Goal: Communication & Community: Connect with others

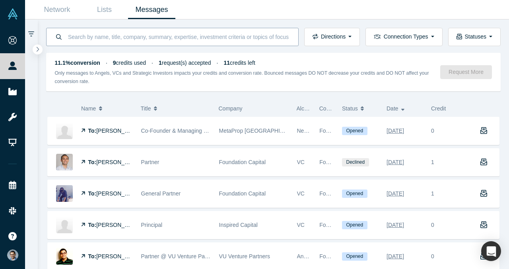
click at [222, 40] on input at bounding box center [178, 36] width 223 height 19
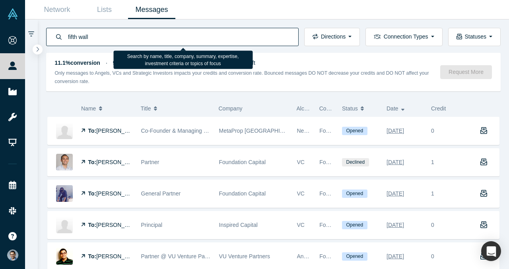
type input "fifth wall"
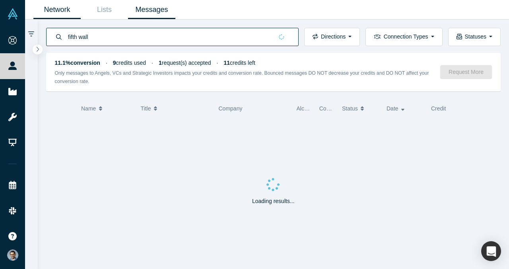
click at [70, 9] on link "Network" at bounding box center [56, 9] width 47 height 19
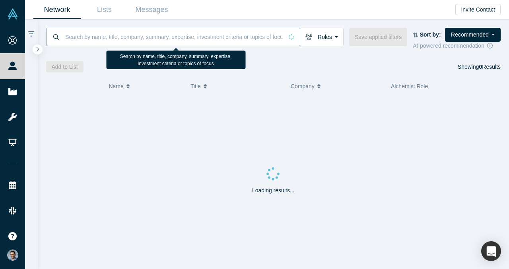
click at [138, 34] on input at bounding box center [173, 36] width 219 height 19
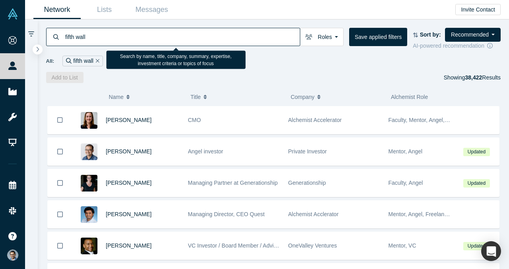
type input "fifth wall"
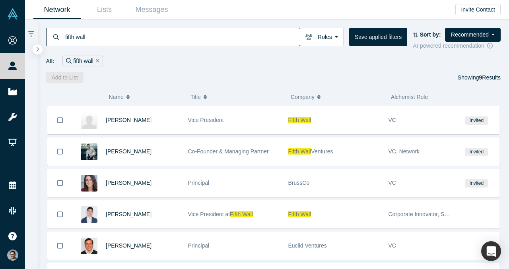
scroll to position [95, 0]
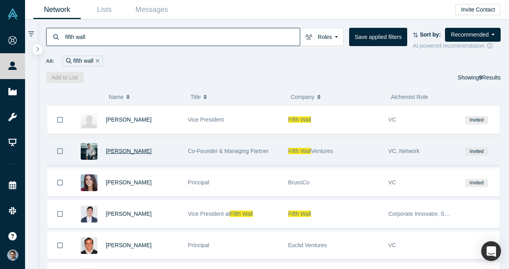
click at [132, 151] on span "[PERSON_NAME]" at bounding box center [129, 151] width 46 height 6
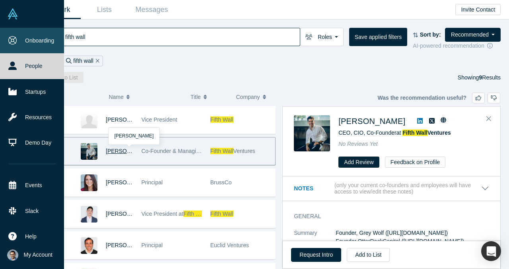
click at [28, 41] on link "Onboarding" at bounding box center [32, 40] width 64 height 25
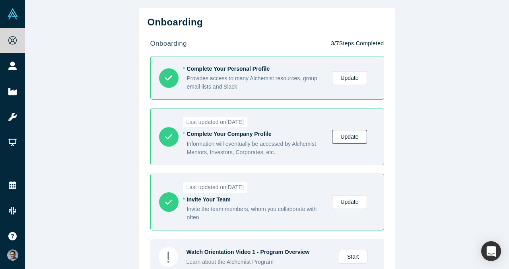
click at [346, 133] on link "Update" at bounding box center [349, 137] width 35 height 14
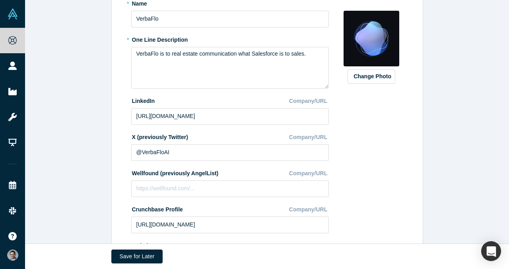
scroll to position [176, 0]
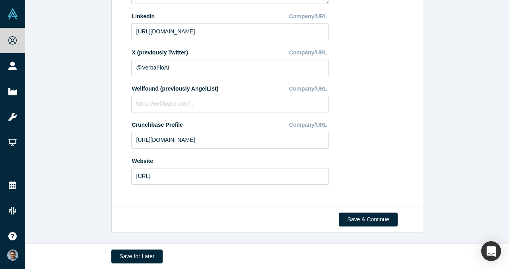
click at [367, 227] on div "Save & Continue" at bounding box center [267, 220] width 312 height 26
click at [367, 216] on button "Save & Continue" at bounding box center [368, 220] width 58 height 14
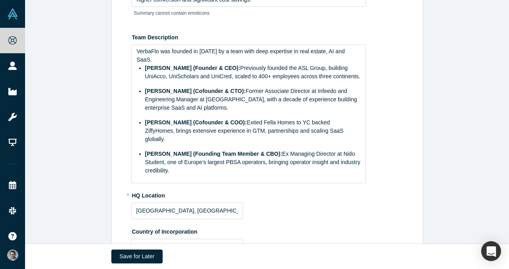
scroll to position [0, 0]
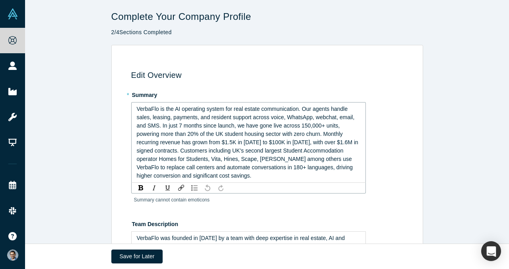
click at [246, 132] on span "VerbaFlo is the AI operating system for real estate communication. Our agents h…" at bounding box center [248, 142] width 223 height 73
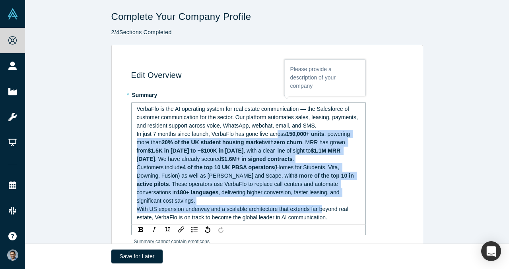
drag, startPoint x: 277, startPoint y: 133, endPoint x: 324, endPoint y: 204, distance: 85.3
click at [325, 204] on div "VerbaFlo is the AI operating system for real estate communication — the Salesfo…" at bounding box center [249, 163] width 224 height 117
click at [139, 227] on img "rdw-inline-control" at bounding box center [140, 229] width 5 height 5
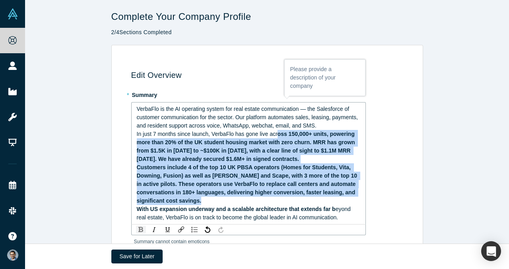
click at [139, 221] on div "With US expansion underway and a scalable architecture that extends far b eyond…" at bounding box center [249, 213] width 224 height 17
click at [140, 232] on img "rdw-inline-control" at bounding box center [140, 229] width 5 height 5
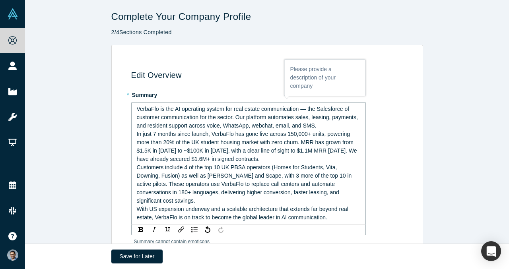
click at [192, 190] on span "Customers include 4 of the top 10 UK PBSA operators (Homes for Students, Vita, …" at bounding box center [245, 184] width 217 height 40
click at [304, 109] on span "VerbaFlo is the AI operating system for real estate communication — the Salesfo…" at bounding box center [248, 117] width 223 height 23
click at [238, 118] on span "VerbaFlo is the AI operating system for real estate communication - the Salesfo…" at bounding box center [248, 117] width 223 height 23
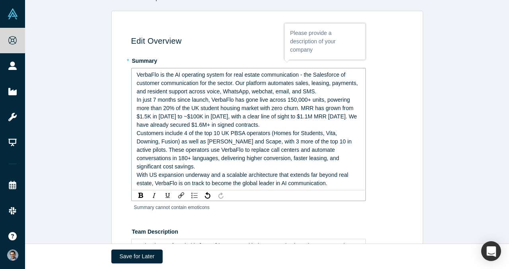
scroll to position [38, 0]
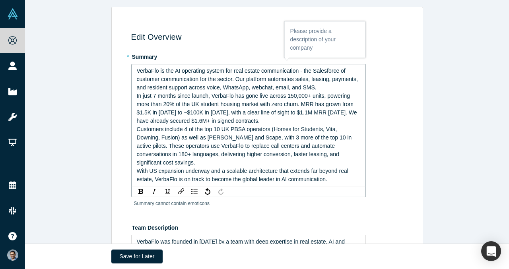
click at [306, 105] on span "In just 7 months since launch, VerbaFlo has gone live across 150,000+ units, po…" at bounding box center [248, 108] width 222 height 31
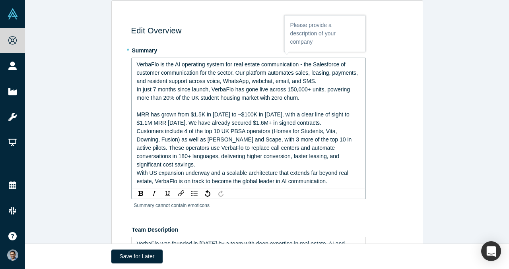
scroll to position [45, 0]
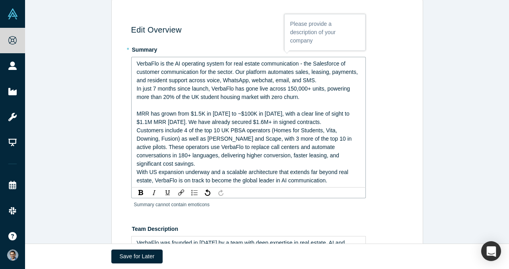
click at [269, 123] on span "MRR has grown from $1.5K in [DATE] to ~$100K in [DATE], with a clear line of si…" at bounding box center [244, 117] width 214 height 15
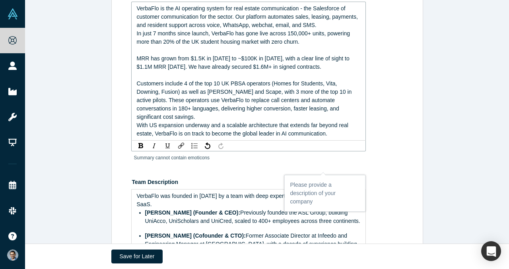
scroll to position [101, 0]
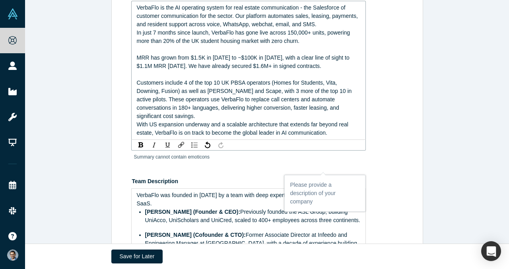
click at [282, 109] on span "Customers include 4 of the top 10 UK PBSA operators (Homes for Students, Vita, …" at bounding box center [245, 99] width 217 height 40
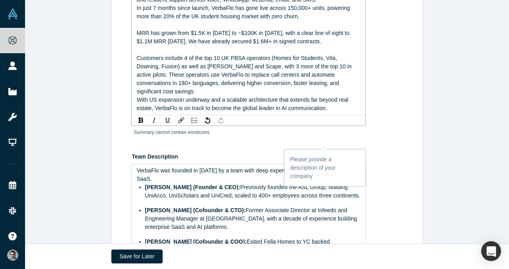
scroll to position [127, 0]
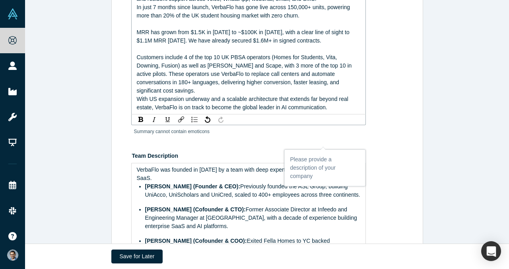
click at [291, 93] on span "Customers include 4 of the top 10 UK PBSA operators (Homes for Students, Vita, …" at bounding box center [245, 74] width 217 height 40
click at [347, 91] on div "Customers include 4 of the top 10 UK PBSA operators (Homes for Students, Vita, …" at bounding box center [249, 74] width 224 height 42
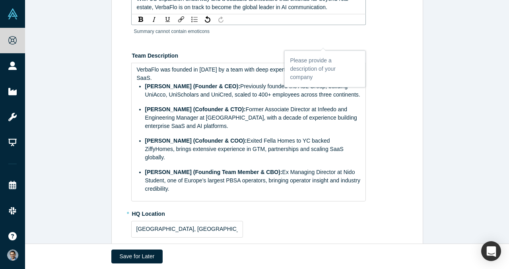
scroll to position [237, 0]
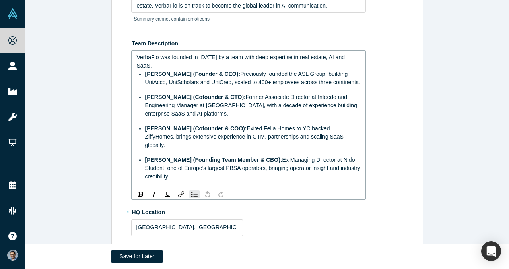
click at [274, 132] on ul "Sayantan Biswas (Founder & CEO): Previously founded the ASL Group, building Uni…" at bounding box center [249, 125] width 224 height 111
click at [265, 139] on span "Exited Fella Homes to YC backed ZiffyHomes, brings extensive experience in GTM,…" at bounding box center [245, 136] width 200 height 23
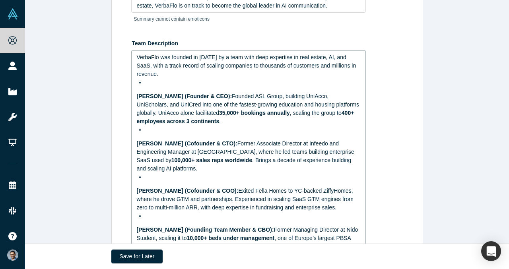
click at [197, 84] on div "rdw-editor" at bounding box center [252, 82] width 215 height 8
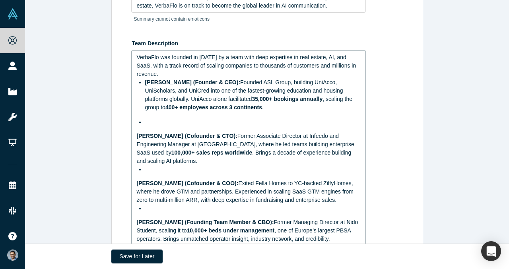
click at [155, 128] on div "VerbaFlo was founded in October 2024 by a team with deep expertise in real esta…" at bounding box center [249, 148] width 224 height 190
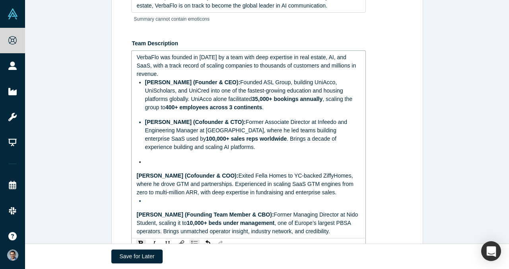
click at [152, 162] on div "rdw-editor" at bounding box center [252, 162] width 215 height 8
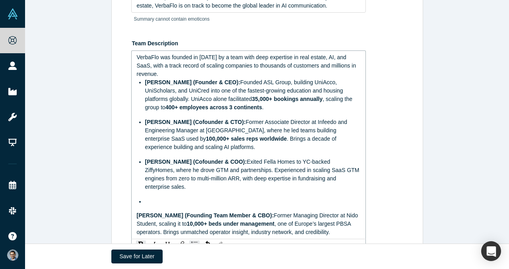
click at [160, 198] on div "rdw-editor" at bounding box center [252, 202] width 215 height 8
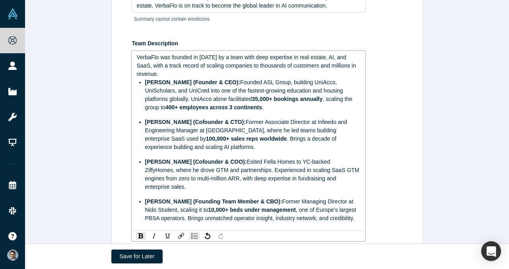
scroll to position [244, 0]
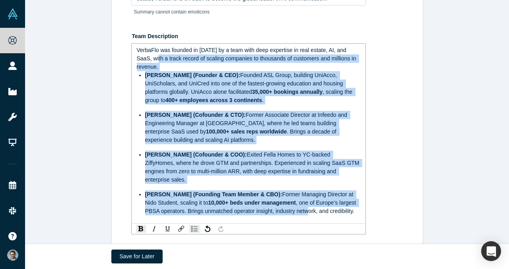
drag, startPoint x: 308, startPoint y: 203, endPoint x: 153, endPoint y: 54, distance: 215.1
click at [153, 54] on div "VerbaFlo was founded in October 2024 by a team with deep expertise in real esta…" at bounding box center [249, 130] width 224 height 169
click at [145, 225] on div "rdw-inline-control" at bounding box center [141, 229] width 10 height 8
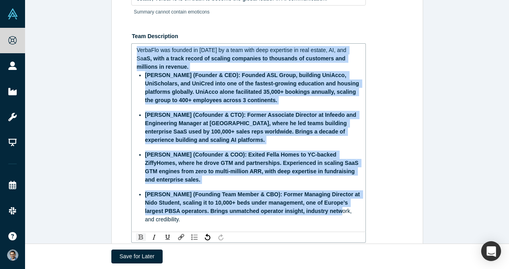
click at [141, 236] on img "rdw-inline-control" at bounding box center [140, 237] width 5 height 5
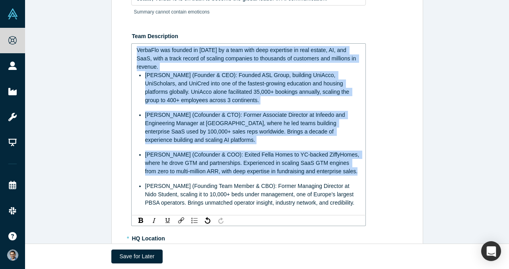
click at [173, 193] on span "Dan Smith (Founding Team Member & CBO): Former Managing Director at Nido Studen…" at bounding box center [250, 194] width 210 height 23
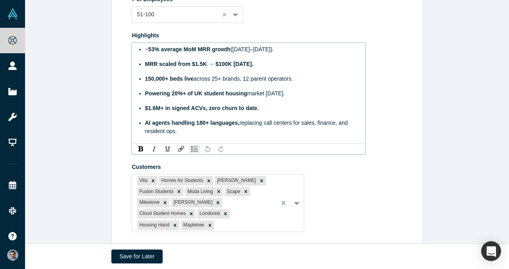
scroll to position [579, 0]
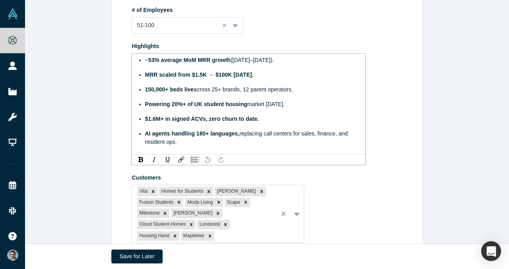
click at [253, 114] on ul "~ 53% average MoM MRR growth (Feb–Sep 2025). MRR scaled from $1.5K → $100K in 7…" at bounding box center [249, 101] width 224 height 90
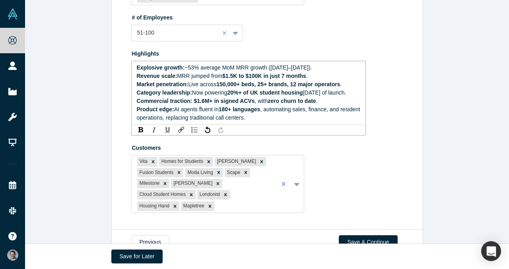
scroll to position [570, 0]
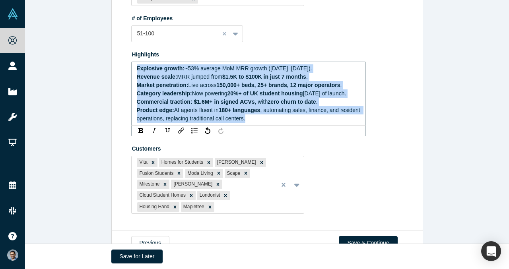
drag, startPoint x: 279, startPoint y: 126, endPoint x: 124, endPoint y: 66, distance: 166.6
click at [141, 135] on div "rdw-inline-control" at bounding box center [141, 131] width 10 height 8
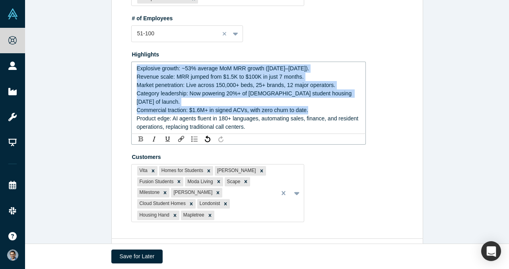
click at [141, 142] on div "rdw-inline-control" at bounding box center [141, 139] width 10 height 8
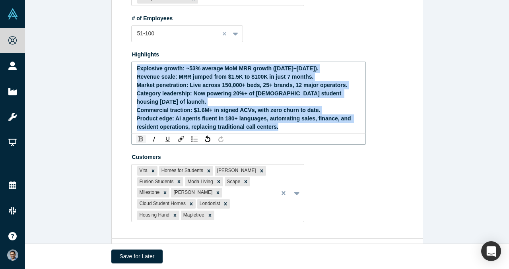
click at [141, 142] on div "rdw-inline-control" at bounding box center [141, 139] width 10 height 8
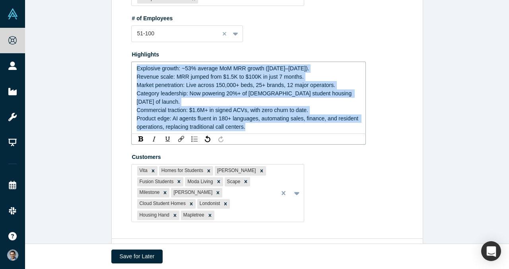
click at [205, 107] on span "Commercial traction: $1.6M+ in signed ACVs, with zero churn to date." at bounding box center [222, 110] width 171 height 6
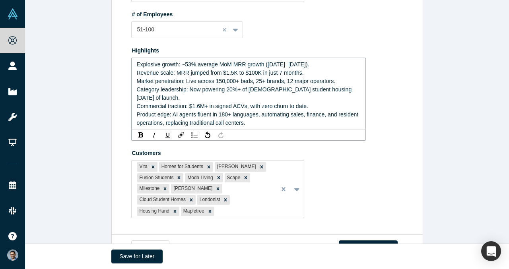
scroll to position [576, 0]
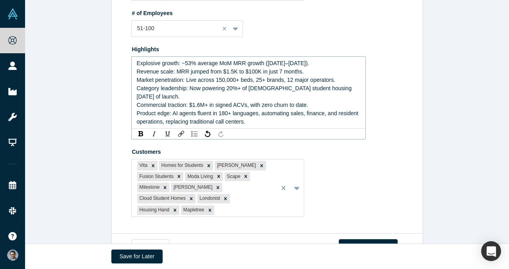
click at [279, 64] on span "Explosive growth: ~53% average MoM MRR growth (Feb–Sep 2025)." at bounding box center [223, 63] width 173 height 6
click at [281, 63] on span "Explosive growth: ~53% average MoM MRR growth (Feb–Sep 2025)." at bounding box center [223, 63] width 173 height 6
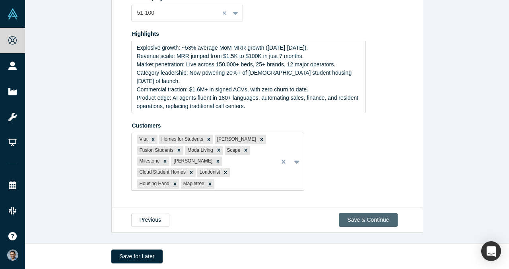
scroll to position [580, 0]
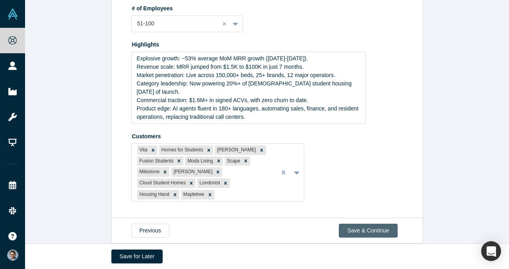
click at [369, 224] on button "Save & Continue" at bounding box center [368, 231] width 58 height 14
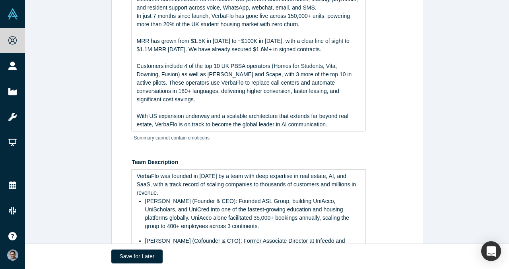
scroll to position [0, 0]
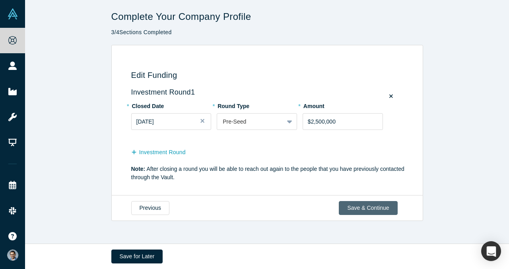
click at [368, 209] on button "Save & Continue" at bounding box center [368, 208] width 58 height 14
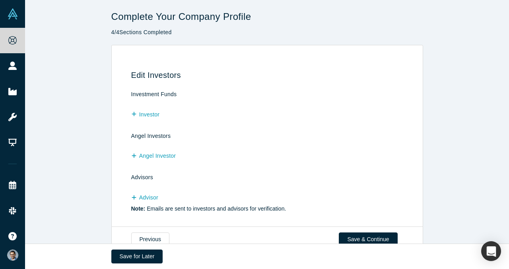
scroll to position [20, 0]
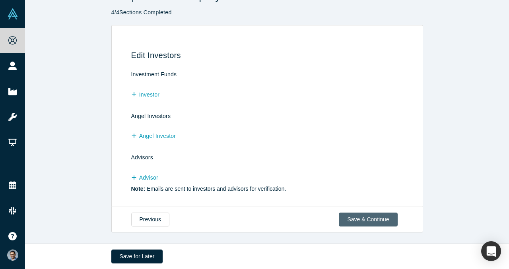
click at [364, 216] on button "Save & Continue" at bounding box center [368, 220] width 58 height 14
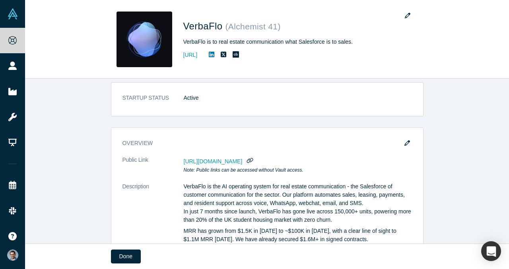
scroll to position [9, 0]
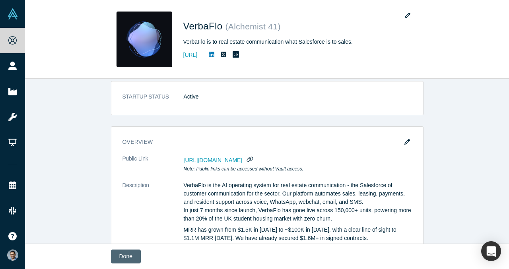
click at [130, 255] on button "Done" at bounding box center [126, 257] width 30 height 14
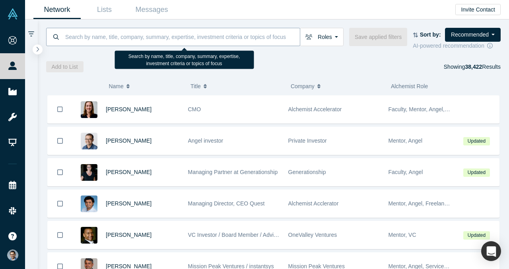
click at [221, 36] on input at bounding box center [181, 36] width 235 height 19
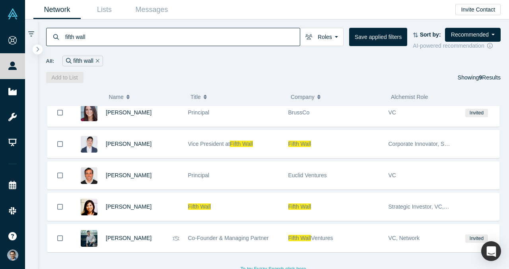
scroll to position [138, 0]
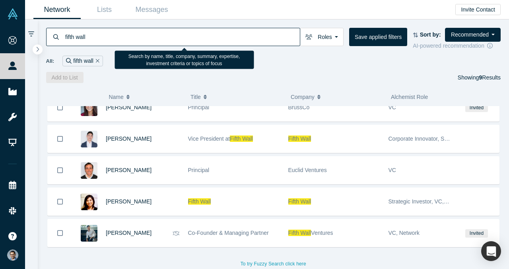
click at [203, 39] on input "fifth wall" at bounding box center [181, 36] width 235 height 19
paste input "Alok Sindher"
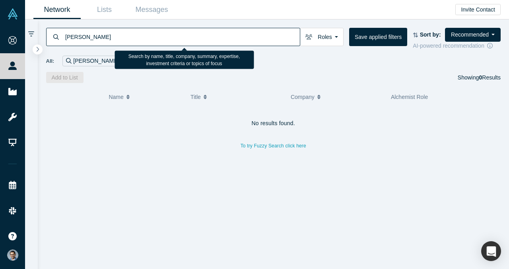
click at [203, 39] on input "Alok Sindher" at bounding box center [181, 36] width 235 height 19
type input "Alok Sindher"
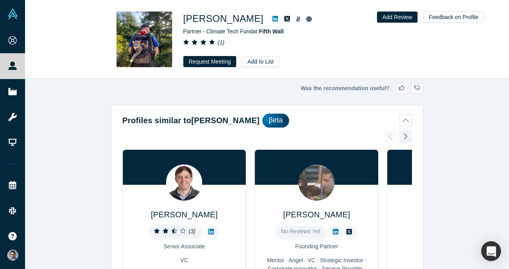
click at [407, 124] on button "Profiles similar to Greg Smithies βeta" at bounding box center [266, 121] width 289 height 14
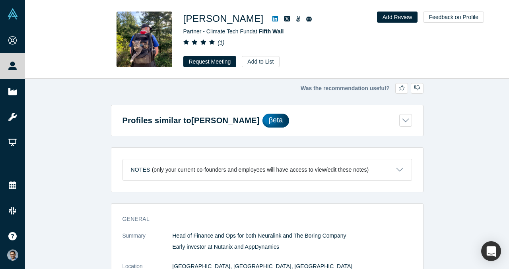
scroll to position [7, 0]
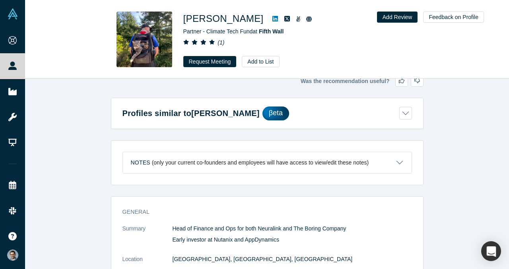
click at [272, 18] on icon at bounding box center [275, 19] width 6 height 6
click at [213, 58] on button "Request Meeting" at bounding box center [209, 61] width 53 height 11
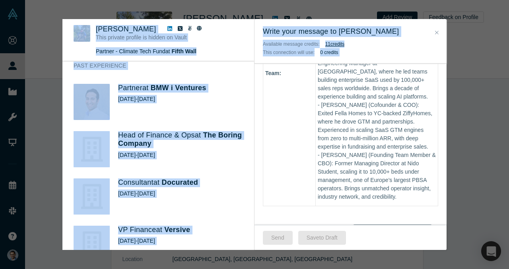
scroll to position [649, 0]
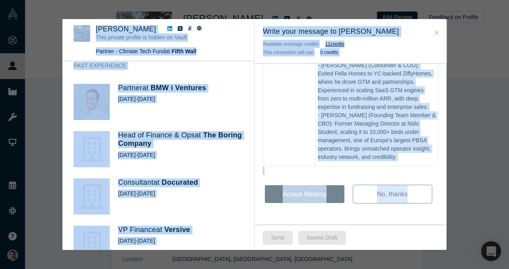
drag, startPoint x: 112, startPoint y: 25, endPoint x: 336, endPoint y: 219, distance: 296.4
click at [336, 219] on div "Greg Smithies This private profile is hidden on Vault Partner - Climate Tech Fu…" at bounding box center [254, 134] width 384 height 231
copy div "Greg Smithies This private profile is hidden on Vault Partner - Climate Tech Fu…"
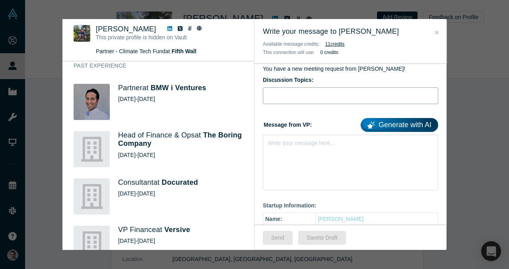
scroll to position [66, 0]
click at [300, 163] on div "Write your message here..." at bounding box center [350, 162] width 175 height 56
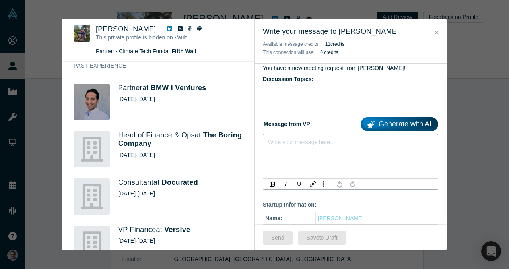
paste div "rdw-editor"
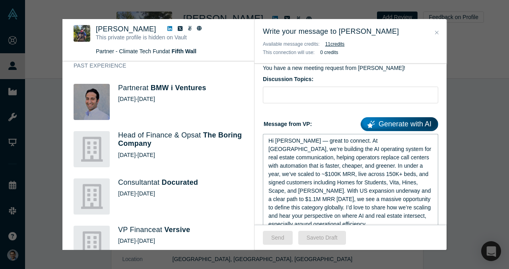
click at [293, 142] on span "Hi Greg — great to connect. At VerbaFlo, we’re building the AI operating system…" at bounding box center [350, 183] width 164 height 90
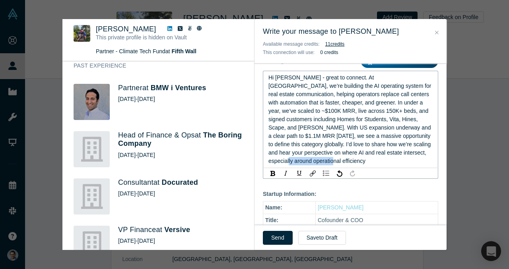
drag, startPoint x: 342, startPoint y: 160, endPoint x: 323, endPoint y: 160, distance: 19.5
click at [300, 160] on div "Hi Greg - great to connect. At VerbaFlo, we’re building the AI operating system…" at bounding box center [350, 120] width 165 height 92
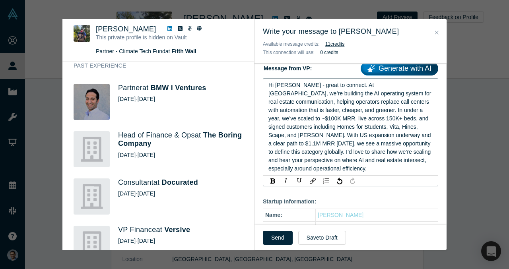
scroll to position [123, 0]
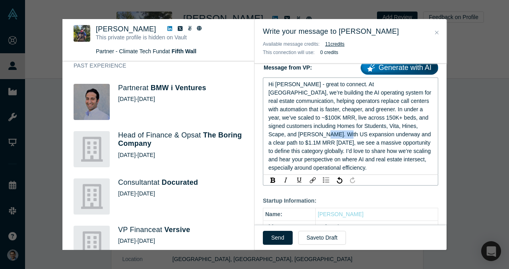
drag, startPoint x: 319, startPoint y: 134, endPoint x: 296, endPoint y: 134, distance: 23.5
click at [296, 134] on span "Hi Greg - great to connect. At VerbaFlo, we’re building the AI operating system…" at bounding box center [350, 126] width 164 height 90
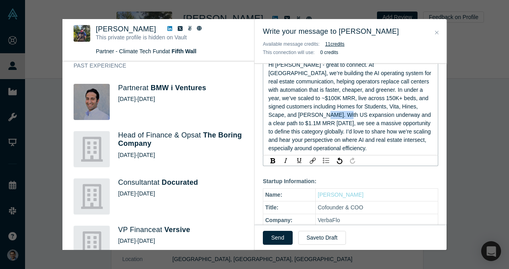
scroll to position [144, 0]
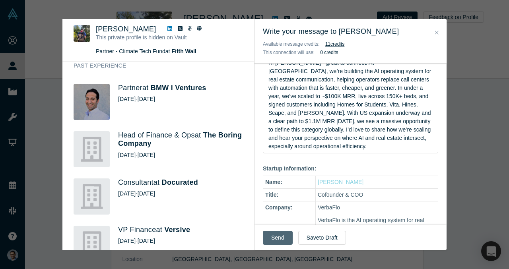
click at [275, 235] on button "Send" at bounding box center [278, 238] width 30 height 14
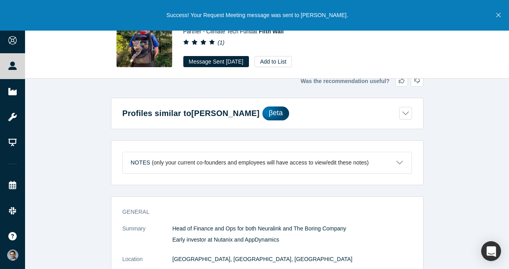
click at [502, 16] on button "Close" at bounding box center [498, 15] width 10 height 31
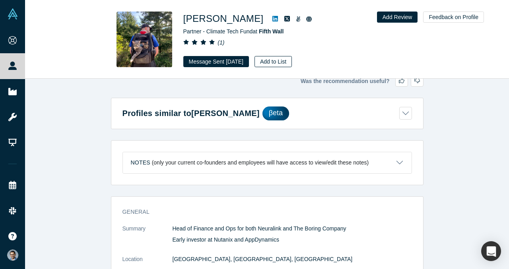
click at [276, 61] on button "Add to List" at bounding box center [272, 61] width 37 height 11
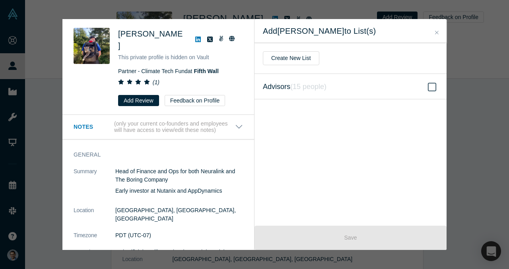
click at [315, 82] on span "Advisors ( 15 people )" at bounding box center [295, 86] width 64 height 11
click at [0, 0] on input "Advisors ( 15 people )" at bounding box center [0, 0] width 0 height 0
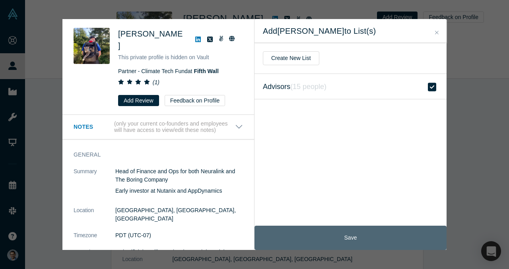
click at [332, 234] on button "Save" at bounding box center [350, 238] width 192 height 24
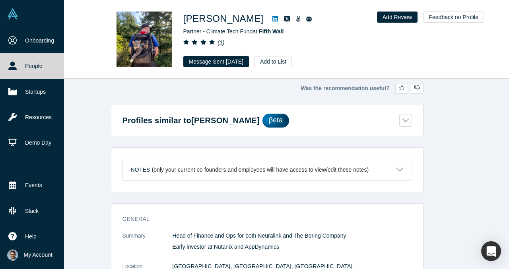
click at [19, 65] on link "People" at bounding box center [32, 65] width 64 height 25
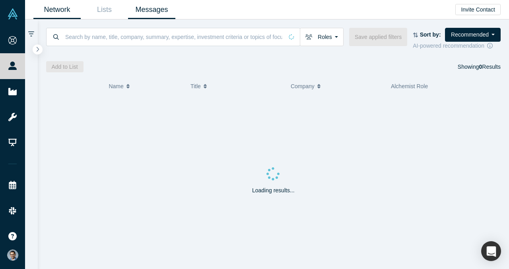
click at [162, 13] on link "Messages" at bounding box center [151, 9] width 47 height 19
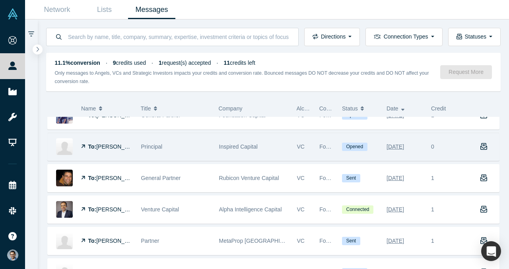
scroll to position [350, 0]
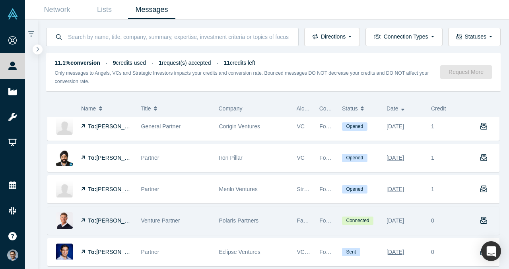
click at [123, 215] on div "To: Gary Swart" at bounding box center [107, 220] width 52 height 27
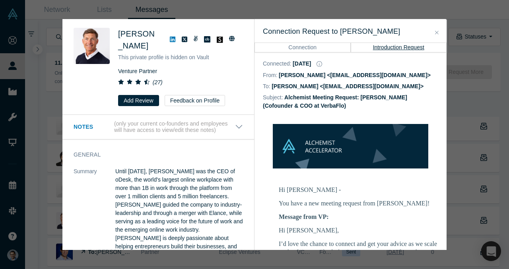
drag, startPoint x: 370, startPoint y: 0, endPoint x: 369, endPoint y: 9, distance: 9.2
click at [369, 9] on div "Was the recommendation useful? Gary Swart This private profile is hidden on Vau…" at bounding box center [254, 134] width 509 height 269
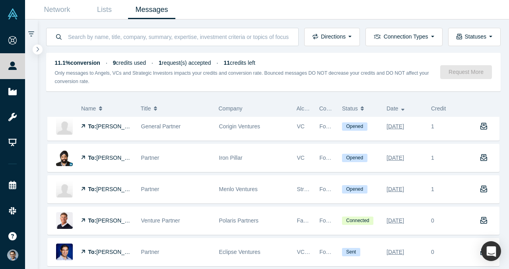
click at [369, 9] on div "Was the recommendation useful? Gary Swart This private profile is hidden on Vau…" at bounding box center [254, 134] width 509 height 269
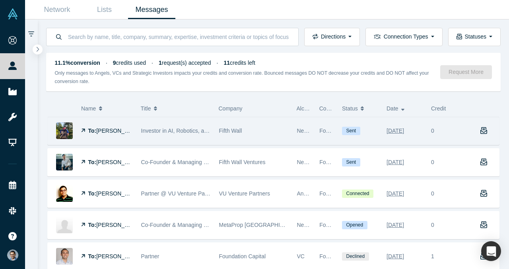
click at [120, 128] on span "Greg Smithies" at bounding box center [119, 131] width 46 height 6
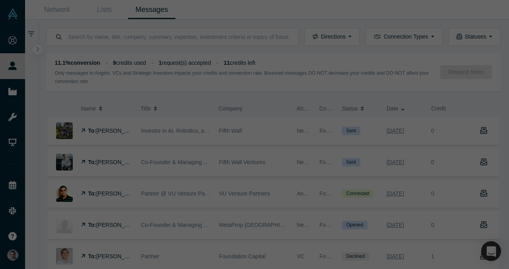
click at [120, 131] on div "Notes (only your current co-founders and employees will have access to view/edi…" at bounding box center [158, 130] width 192 height 31
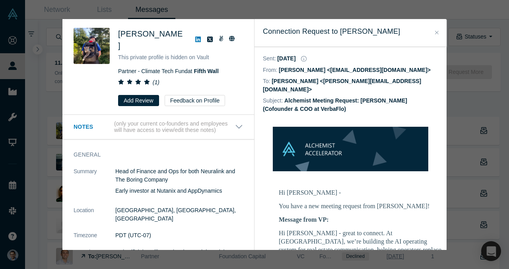
click at [467, 86] on div "Was the recommendation useful? Greg Smithies This private profile is hidden on …" at bounding box center [254, 134] width 509 height 269
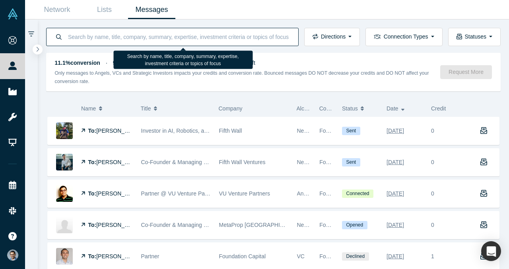
click at [206, 42] on input at bounding box center [178, 36] width 223 height 19
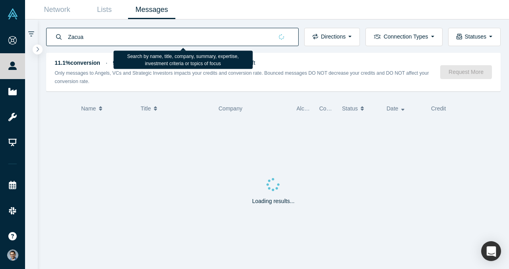
type input "Zacua"
click at [58, 12] on link "Network" at bounding box center [56, 9] width 47 height 19
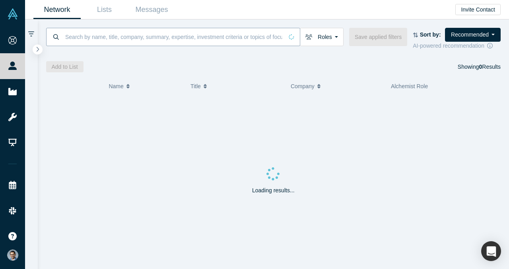
click at [185, 34] on input at bounding box center [173, 36] width 219 height 19
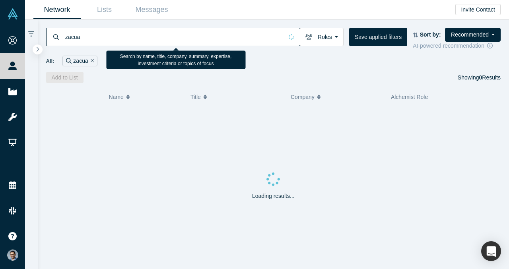
type input "zacua"
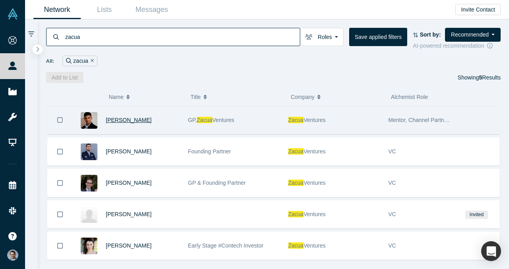
click at [126, 119] on span "Vivin Hegde" at bounding box center [129, 120] width 46 height 6
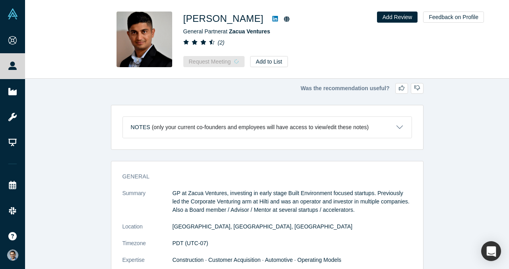
click at [272, 17] on icon at bounding box center [275, 19] width 6 height 6
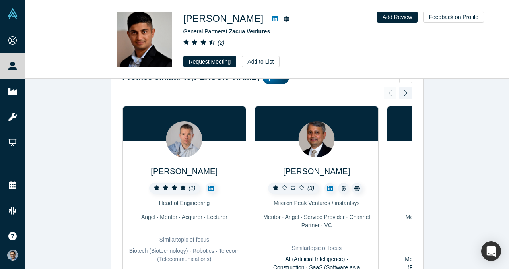
scroll to position [2, 0]
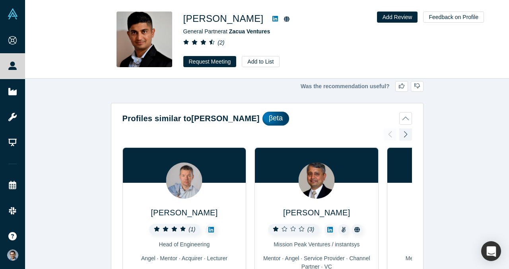
click at [402, 118] on button "Profiles similar to Vivin Hegde βeta" at bounding box center [266, 119] width 289 height 14
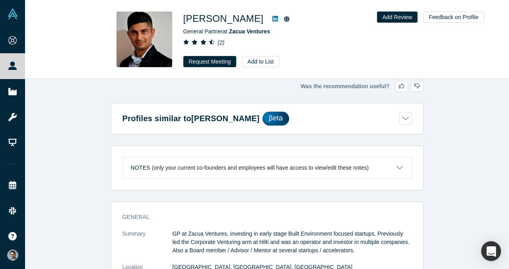
scroll to position [0, 0]
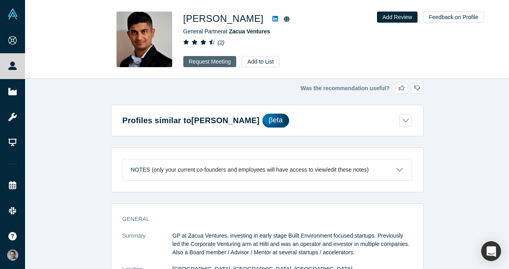
click at [213, 64] on button "Request Meeting" at bounding box center [209, 61] width 53 height 11
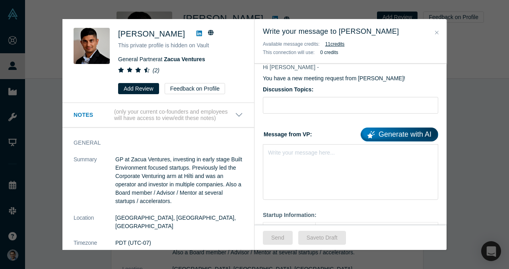
scroll to position [62, 0]
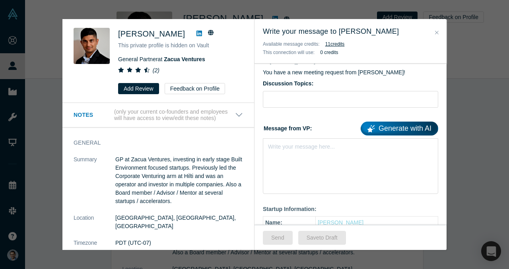
click at [320, 171] on div "Write your message here..." at bounding box center [350, 166] width 175 height 56
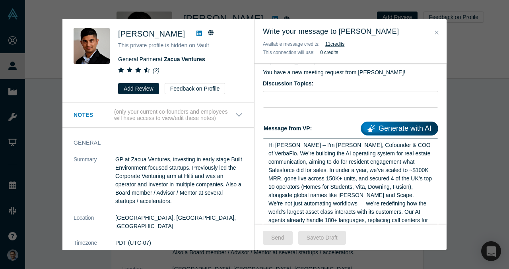
scroll to position [38, 0]
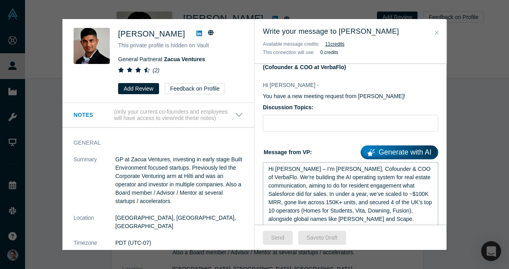
click at [289, 171] on span "Hi Vivin – I’m VP Singh, Cofounder & COO of VerbaFlo. We’re building the AI ope…" at bounding box center [350, 194] width 165 height 56
drag, startPoint x: 322, startPoint y: 169, endPoint x: 305, endPoint y: 169, distance: 16.7
click at [305, 169] on span "Hi Vivin - I’m VP Singh, Cofounder & COO of VerbaFlo. We’re building the AI ope…" at bounding box center [350, 194] width 165 height 56
click at [319, 170] on span "Hi Vivin - I’m VP Singh, Cofounder & COO of VerbaFlo. We’re building the AI ope…" at bounding box center [350, 194] width 165 height 56
drag, startPoint x: 353, startPoint y: 169, endPoint x: 371, endPoint y: 169, distance: 17.9
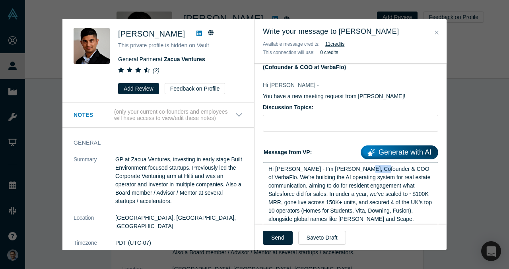
click at [371, 169] on span "Hi Vivin - I’m VP Singh, Cofounder & COO of VerbaFlo. We’re building the AI ope…" at bounding box center [350, 194] width 165 height 56
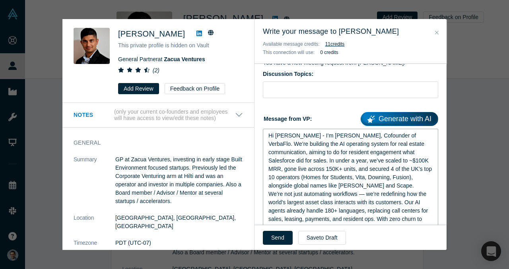
scroll to position [73, 0]
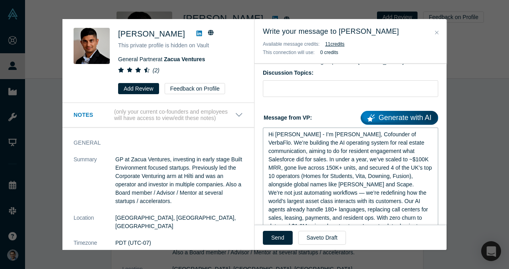
click at [391, 182] on div "Hi Vivin - I’m VP Singh, Cofounder of VerbaFlo. We’re building the AI operating…" at bounding box center [350, 159] width 165 height 58
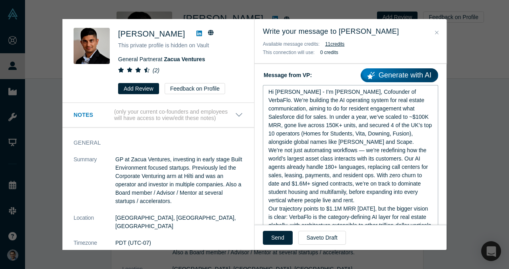
scroll to position [118, 0]
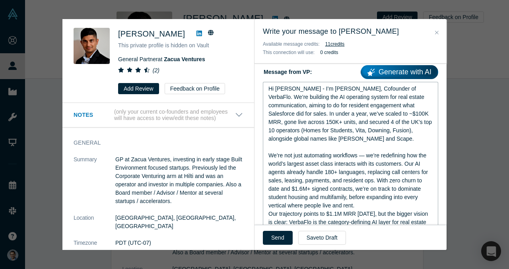
click at [362, 155] on span "We’re not just automating workflows — we’re redefining how the world’s largest …" at bounding box center [348, 180] width 161 height 56
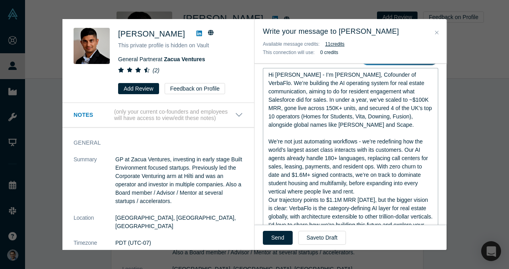
scroll to position [133, 0]
click at [366, 192] on div "We’re not just automating workflows - we’re redefining how the world’s largest …" at bounding box center [350, 166] width 165 height 58
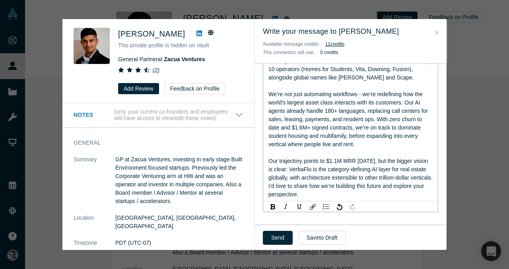
scroll to position [184, 0]
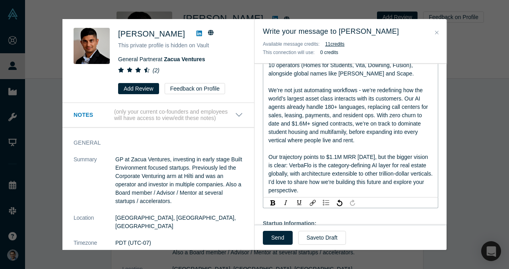
click at [363, 188] on div "Our trajectory points to $1.1M MRR in 24 months, but the bigger vision is clear…" at bounding box center [350, 174] width 165 height 42
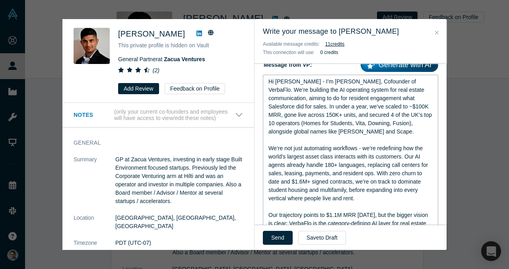
scroll to position [95, 0]
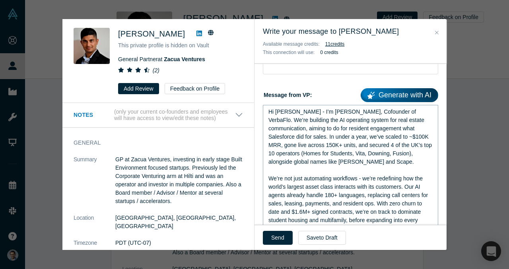
drag, startPoint x: 279, startPoint y: 240, endPoint x: 299, endPoint y: 161, distance: 82.0
click at [299, 161] on div "Write your message to Vivin Hegde Available message credits: 11 credit s This c…" at bounding box center [350, 134] width 192 height 231
click at [299, 159] on div "Hi Vivin - I’m VP Singh, Cofounder of VerbaFlo. We’re building the AI operating…" at bounding box center [350, 137] width 165 height 58
copy div "Hi Vivin - I’m VP Singh, Cofounder of VerbaFlo. We’re building the AI operating…"
click at [283, 238] on button "Send" at bounding box center [278, 238] width 30 height 14
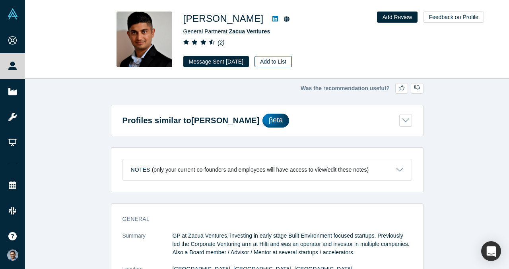
click at [284, 62] on button "Add to List" at bounding box center [272, 61] width 37 height 11
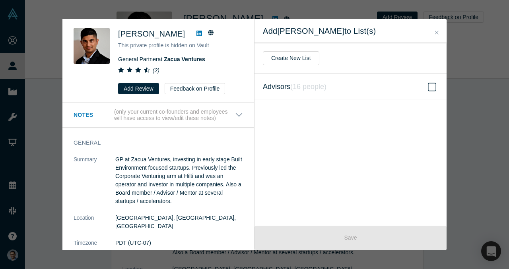
click at [413, 91] on label "Advisors ( 16 people )" at bounding box center [350, 86] width 192 height 25
click at [0, 0] on input "Advisors ( 16 people )" at bounding box center [0, 0] width 0 height 0
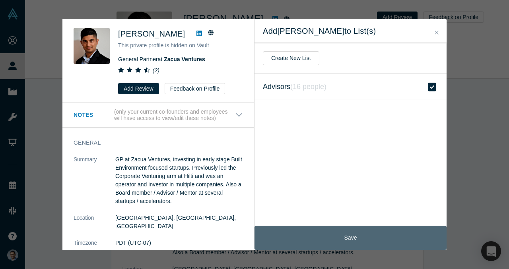
click at [344, 238] on button "Save" at bounding box center [350, 238] width 192 height 24
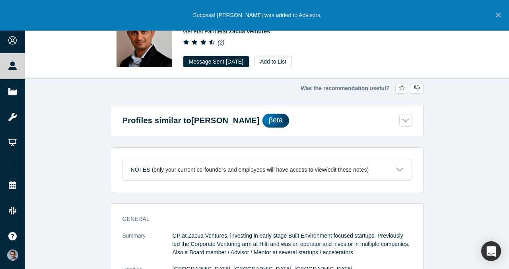
click at [253, 33] on span "Zacua Ventures" at bounding box center [249, 31] width 41 height 6
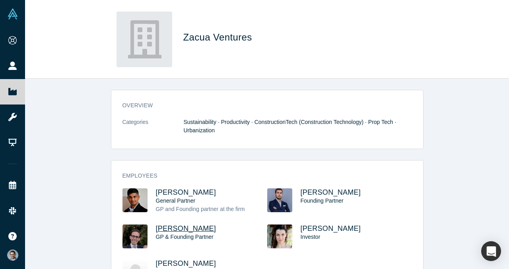
scroll to position [78, 0]
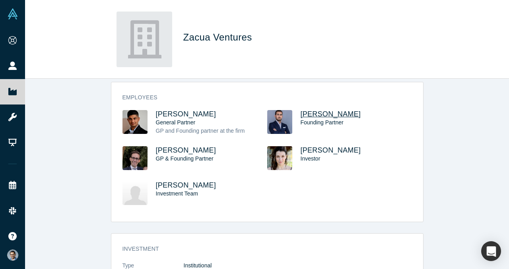
click at [317, 116] on span "[PERSON_NAME]" at bounding box center [330, 114] width 60 height 8
click at [176, 151] on span "[PERSON_NAME]" at bounding box center [186, 150] width 60 height 8
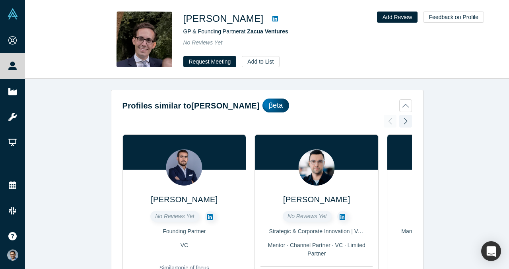
click at [272, 18] on icon at bounding box center [275, 19] width 6 height 6
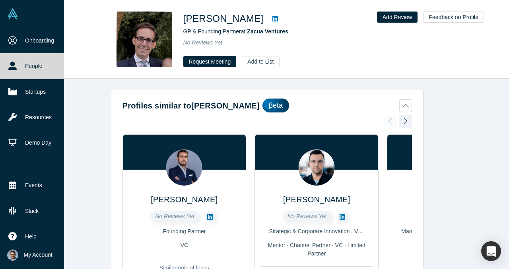
click at [15, 59] on link "People" at bounding box center [32, 65] width 64 height 25
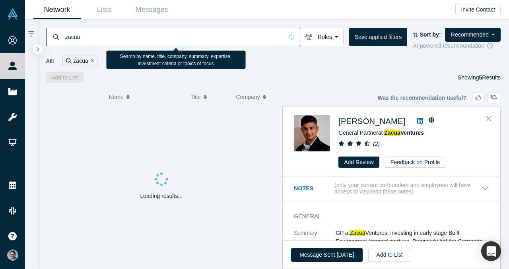
click at [153, 33] on input "zacua" at bounding box center [173, 36] width 219 height 19
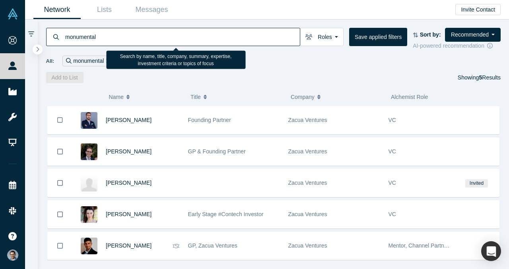
type input "monumental"
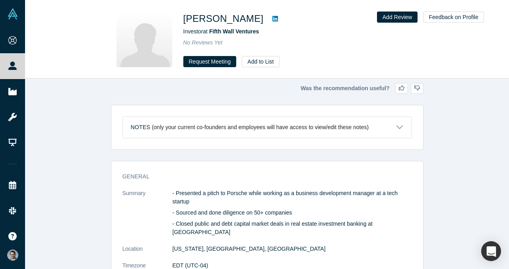
click at [272, 18] on icon at bounding box center [275, 19] width 6 height 6
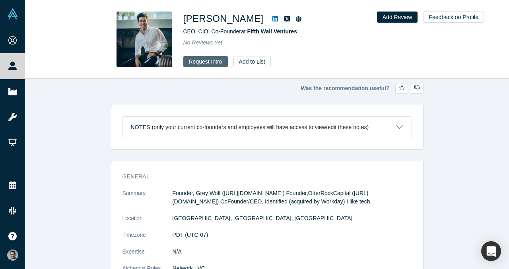
click at [208, 59] on button "Request Intro" at bounding box center [205, 61] width 45 height 11
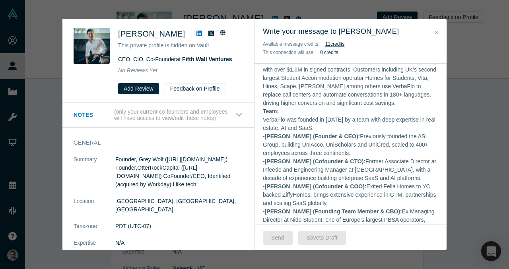
scroll to position [180, 0]
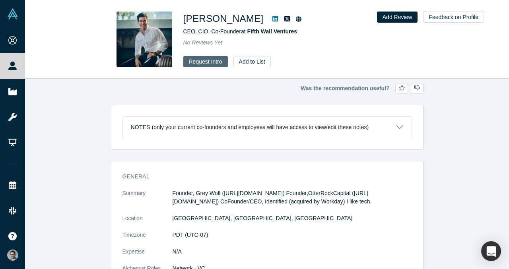
click at [196, 60] on button "Request Intro" at bounding box center [205, 61] width 45 height 11
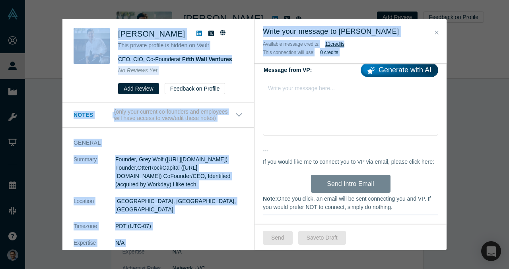
scroll to position [592, 0]
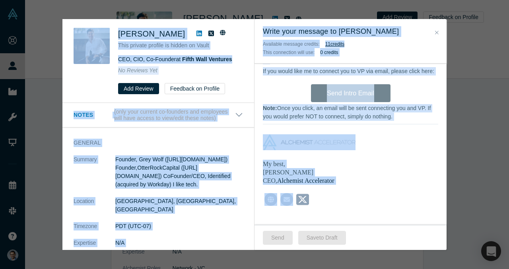
drag, startPoint x: 112, startPoint y: 25, endPoint x: 375, endPoint y: 190, distance: 310.4
click at [375, 190] on div "[PERSON_NAME] This private profile is hidden on Vault CEO, CIO, Co-Founder at F…" at bounding box center [254, 134] width 384 height 231
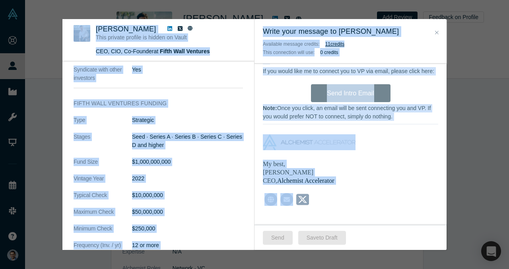
scroll to position [527, 0]
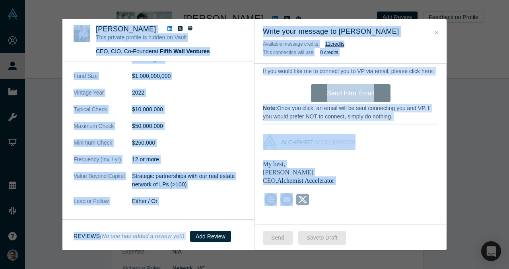
copy div "Loremip Dolorsi Amet consect adipisc el seddoe te Incid UTL, ETD, Ma-Aliquae ad…"
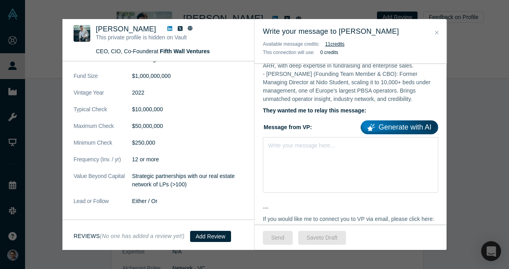
scroll to position [445, 0]
click at [308, 149] on div "Write your message here..." at bounding box center [350, 165] width 175 height 56
paste div "rdw-editor"
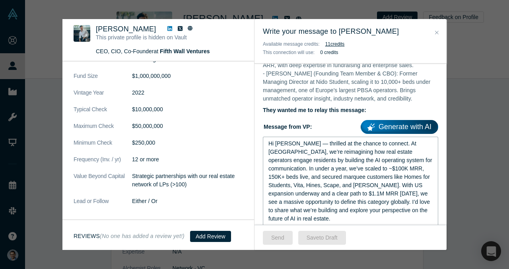
scroll to position [421, 0]
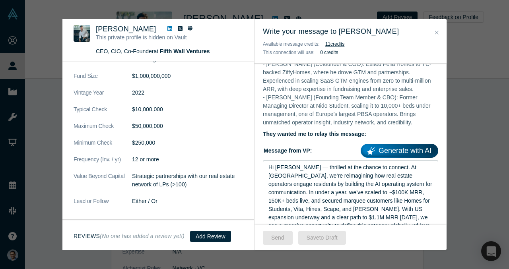
click at [302, 164] on span "Hi [PERSON_NAME] — thrilled at the chance to connect. At [GEOGRAPHIC_DATA], we’…" at bounding box center [350, 204] width 165 height 81
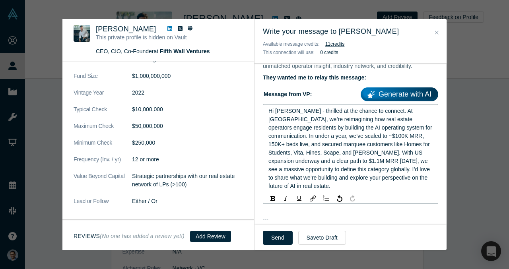
scroll to position [480, 0]
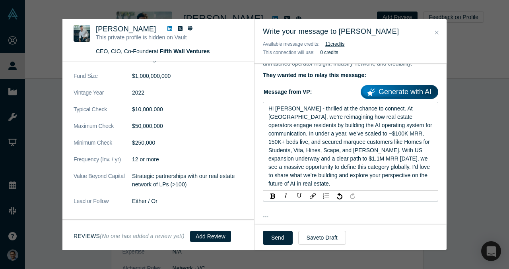
click at [331, 132] on span "Hi [PERSON_NAME] - thrilled at the chance to connect. At [GEOGRAPHIC_DATA], we’…" at bounding box center [350, 145] width 165 height 81
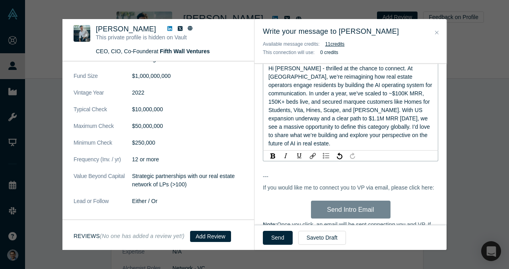
scroll to position [523, 0]
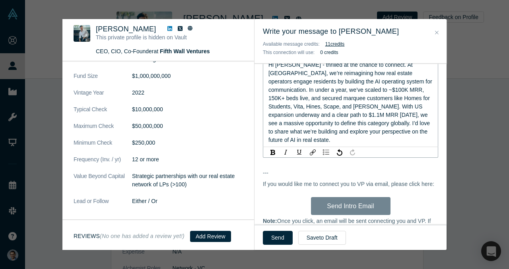
click at [338, 110] on div "Hi [PERSON_NAME] - thrilled at the chance to connect. At [GEOGRAPHIC_DATA], we’…" at bounding box center [350, 102] width 165 height 83
click at [353, 117] on span "Hi [PERSON_NAME] - thrilled at the chance to connect. At [GEOGRAPHIC_DATA], we’…" at bounding box center [350, 102] width 165 height 81
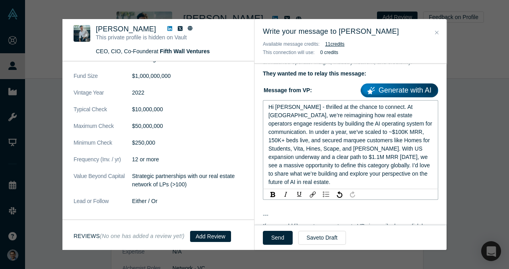
scroll to position [476, 0]
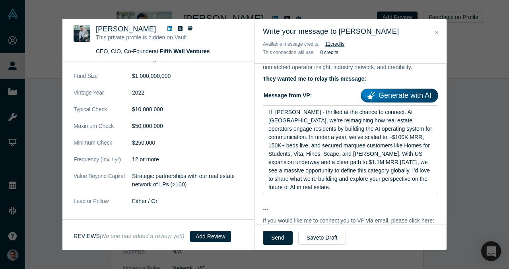
click at [353, 91] on label "Message from VP: Generate with AI" at bounding box center [350, 94] width 175 height 17
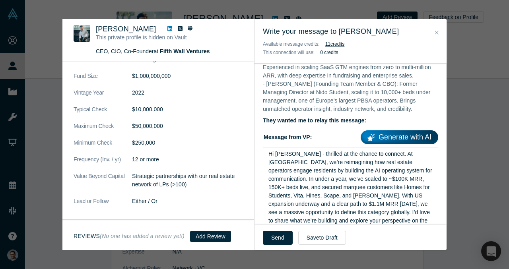
scroll to position [432, 0]
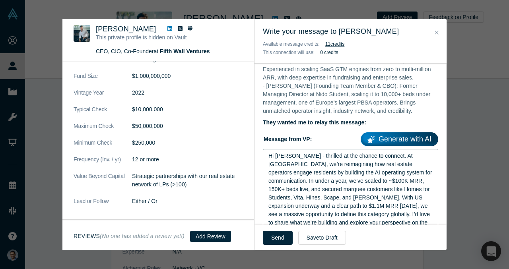
click at [344, 162] on span "Hi [PERSON_NAME] - thrilled at the chance to connect. At [GEOGRAPHIC_DATA], we’…" at bounding box center [350, 193] width 165 height 81
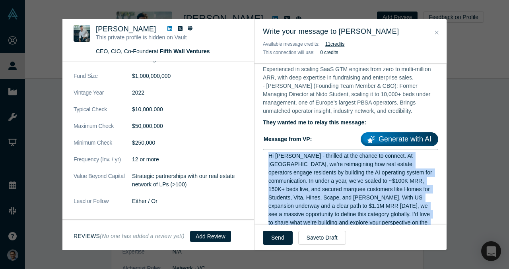
copy span "Hi [PERSON_NAME] - thrilled at the chance to connect. At [GEOGRAPHIC_DATA], we’…"
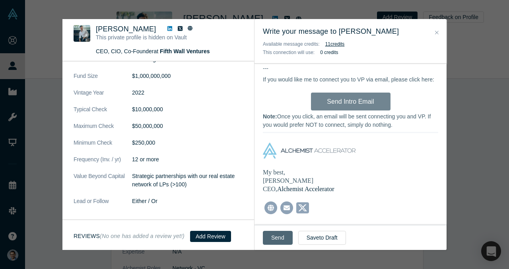
scroll to position [617, 0]
click at [276, 243] on button "Send" at bounding box center [278, 238] width 30 height 14
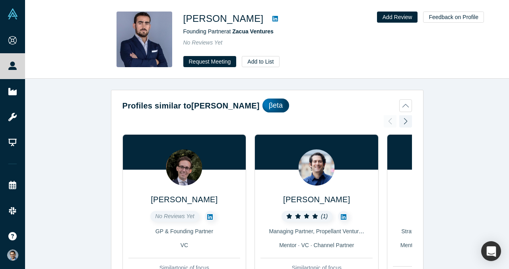
click at [278, 18] on icon at bounding box center [275, 19] width 6 height 6
